Goal: Task Accomplishment & Management: Manage account settings

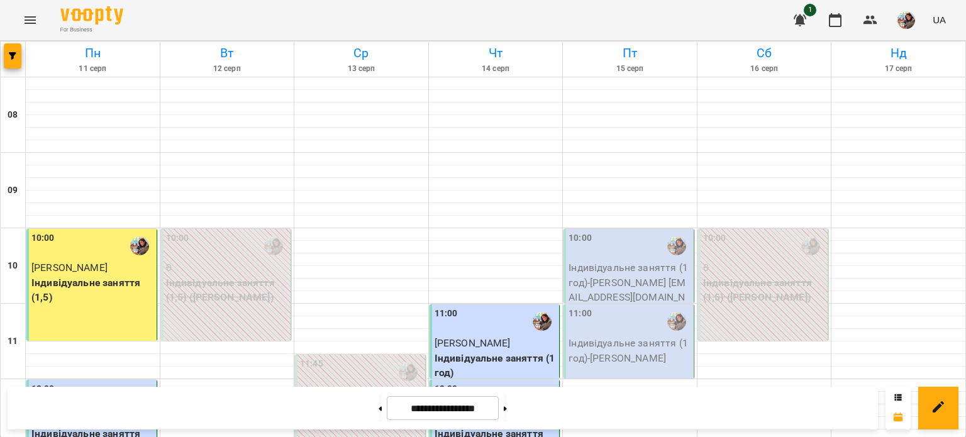
scroll to position [166, 0]
click at [605, 260] on p "Індивідуальне заняття (1 год) - [PERSON_NAME] [EMAIL_ADDRESS][DOMAIN_NAME]" at bounding box center [630, 289] width 123 height 59
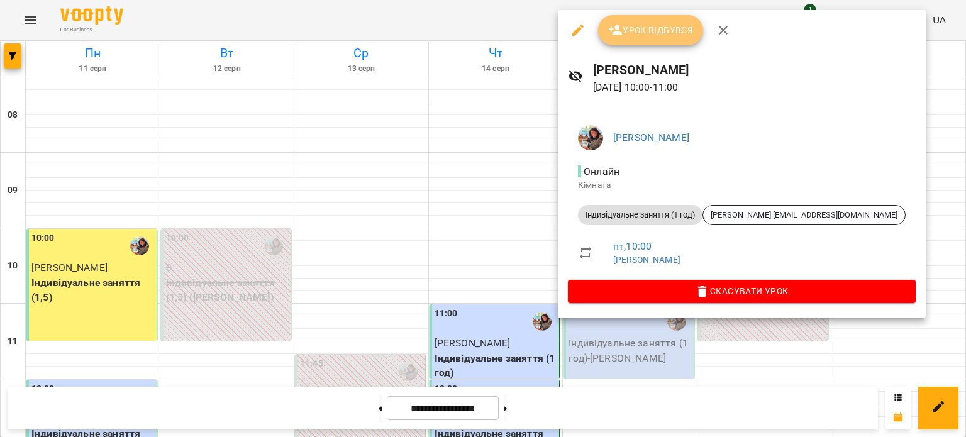
click at [639, 35] on span "Урок відбувся" at bounding box center [651, 30] width 86 height 15
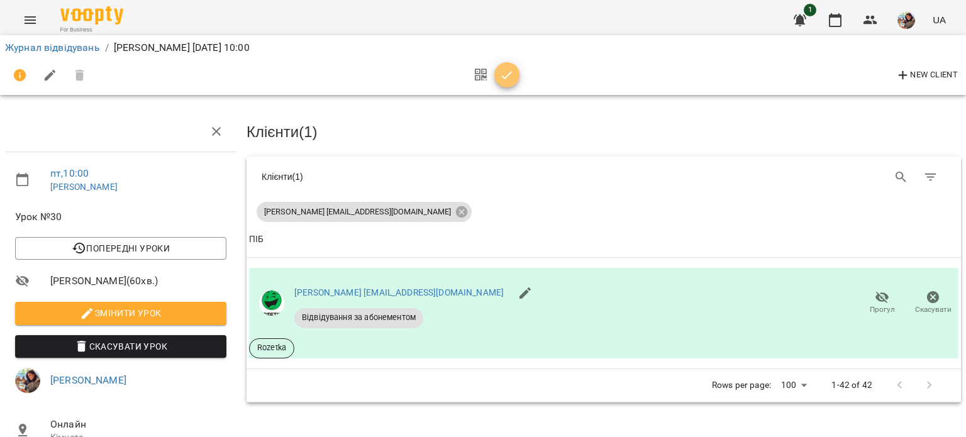
click at [503, 72] on icon "button" at bounding box center [507, 75] width 15 height 15
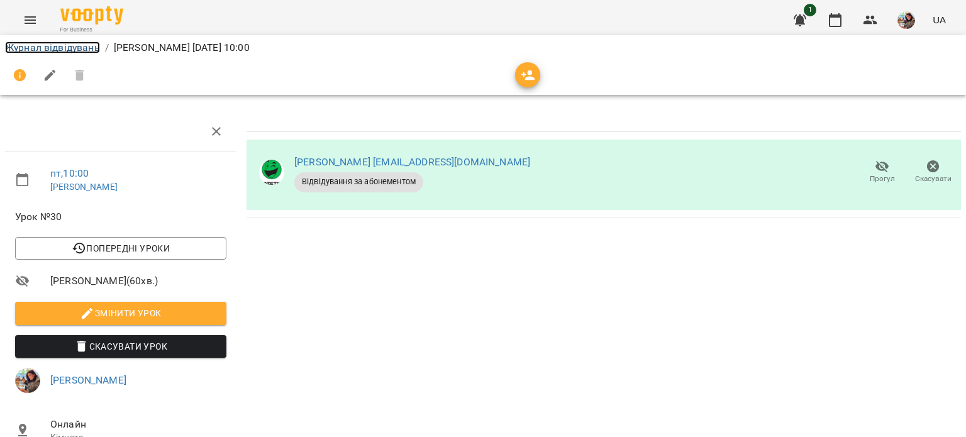
click at [38, 52] on link "Журнал відвідувань" at bounding box center [52, 48] width 95 height 12
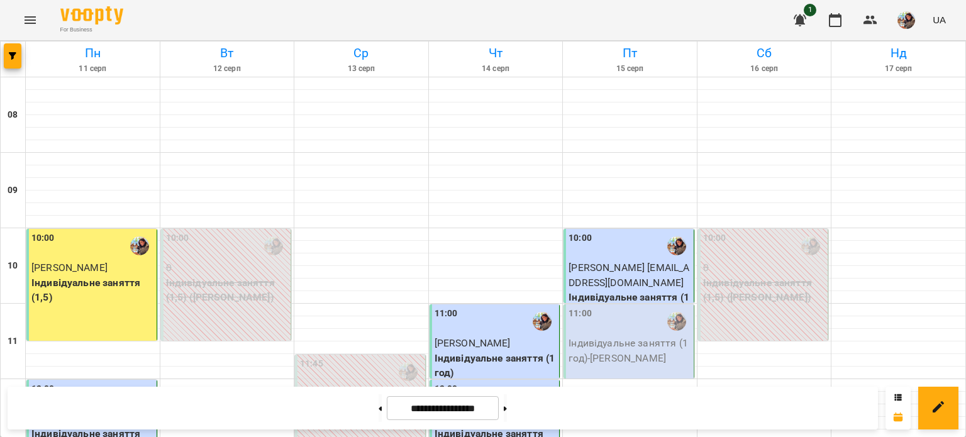
scroll to position [123, 0]
click at [618, 307] on div "11:00" at bounding box center [630, 321] width 123 height 29
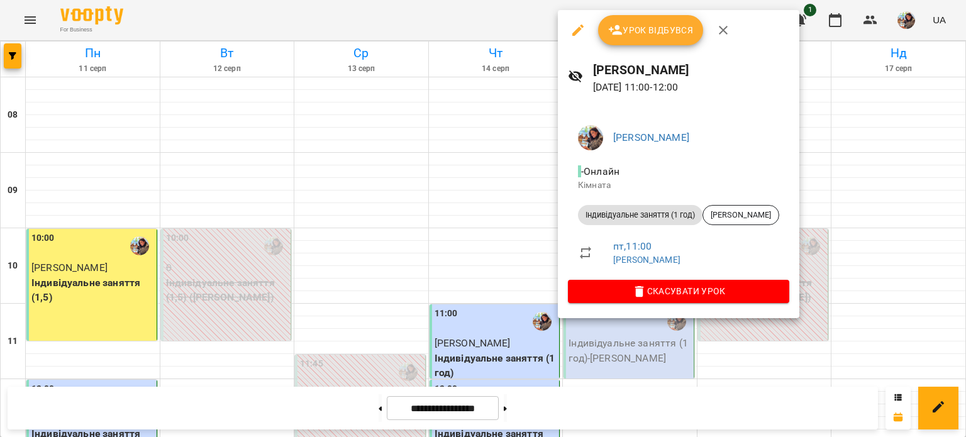
click at [646, 36] on span "Урок відбувся" at bounding box center [651, 30] width 86 height 15
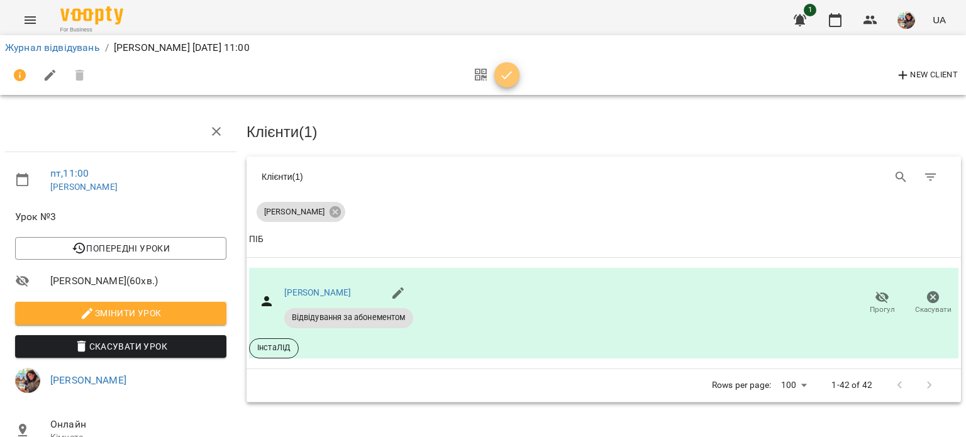
click at [512, 71] on icon "button" at bounding box center [507, 75] width 15 height 15
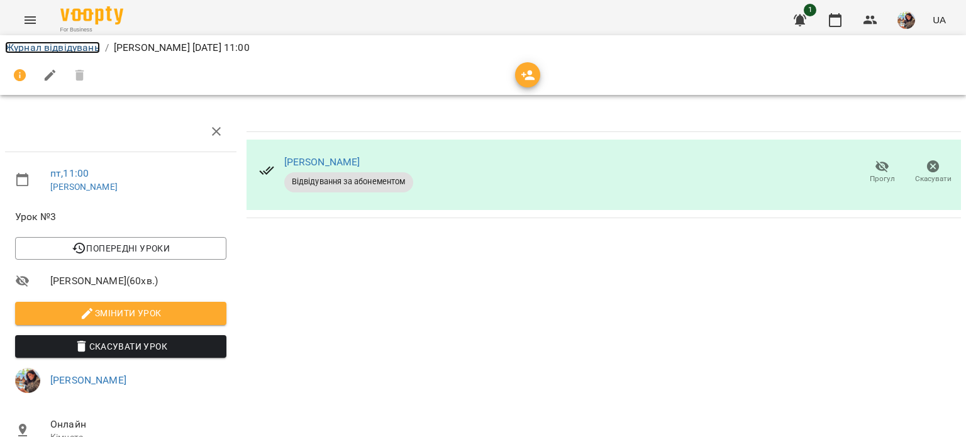
click at [52, 45] on link "Журнал відвідувань" at bounding box center [52, 48] width 95 height 12
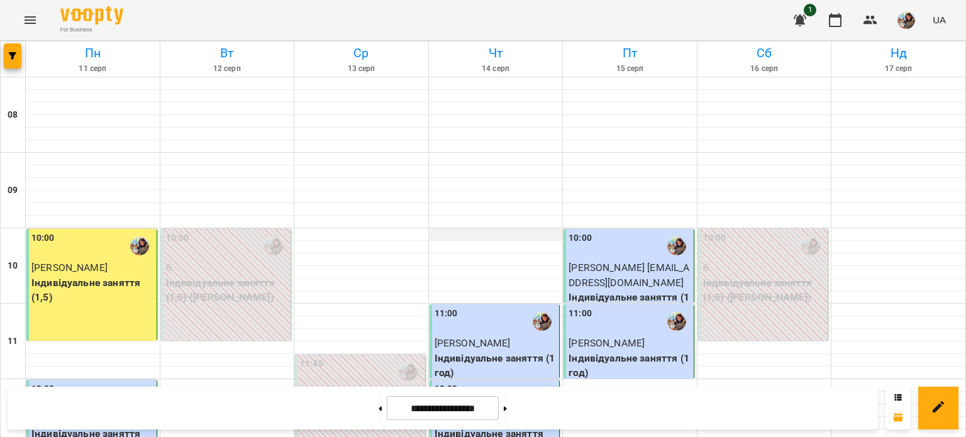
scroll to position [191, 0]
